Goal: Book appointment/travel/reservation

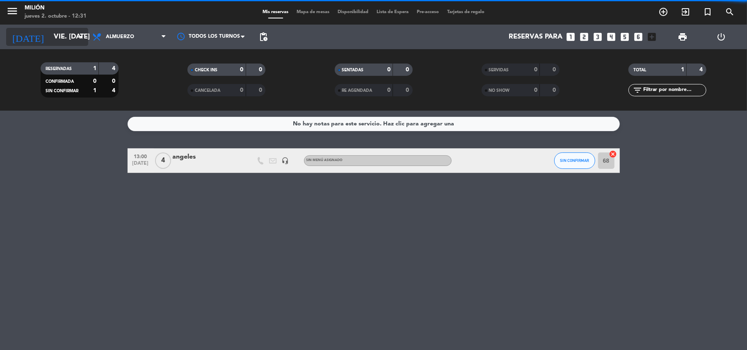
click at [84, 33] on icon "arrow_drop_down" at bounding box center [81, 37] width 10 height 10
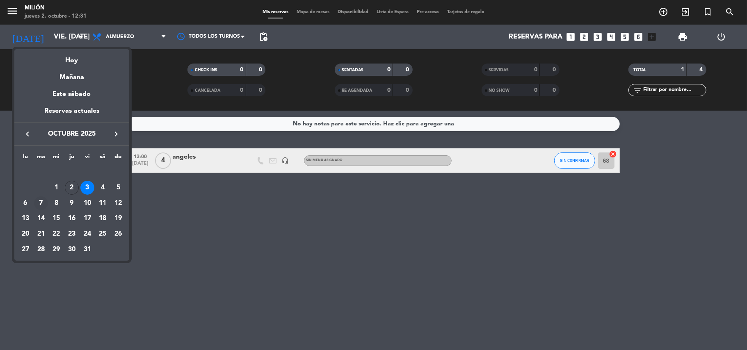
click at [40, 199] on div "7" at bounding box center [41, 204] width 14 height 14
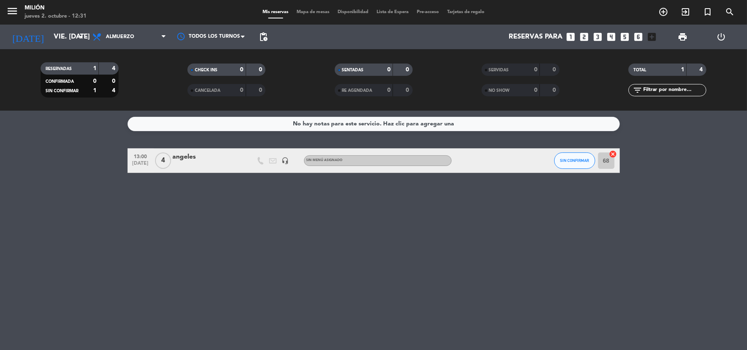
type input "[DATE] oct."
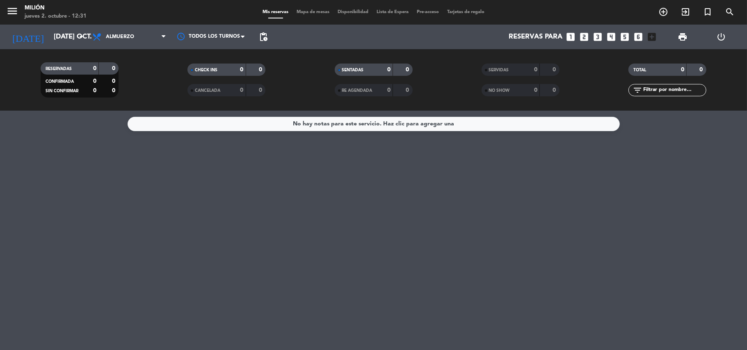
click at [637, 36] on icon "looks_6" at bounding box center [638, 37] width 11 height 11
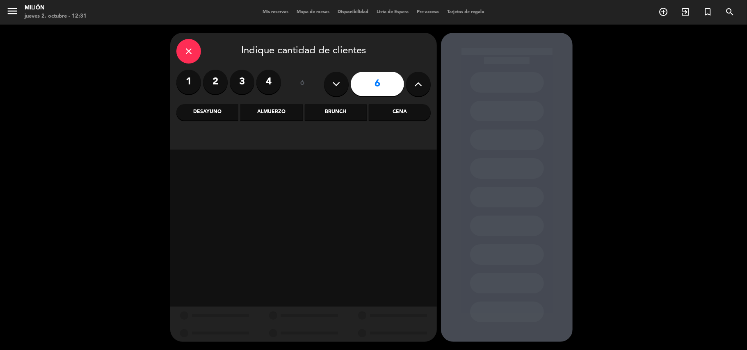
click at [396, 111] on div "Cena" at bounding box center [400, 112] width 62 height 16
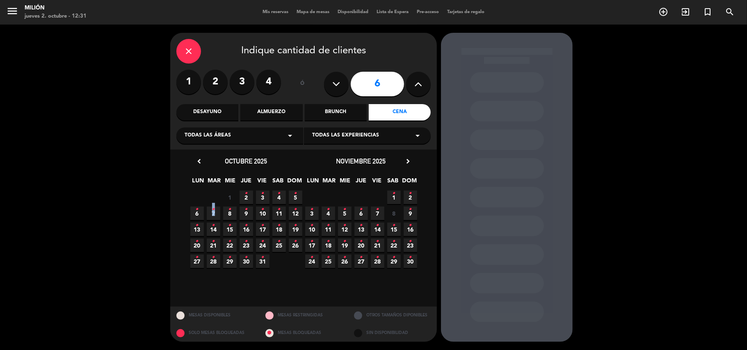
click at [214, 213] on icon "•" at bounding box center [213, 209] width 3 height 13
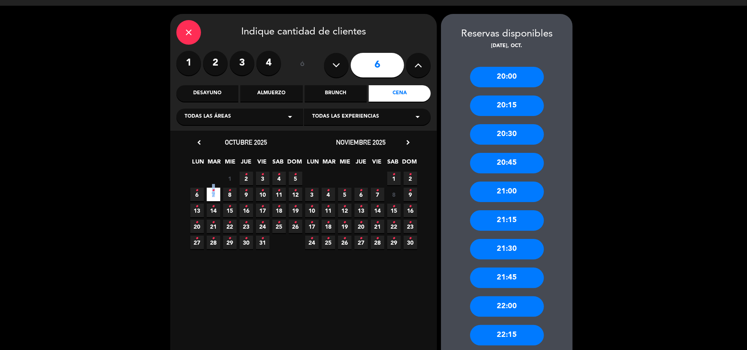
scroll to position [6, 0]
